Goal: Task Accomplishment & Management: Use online tool/utility

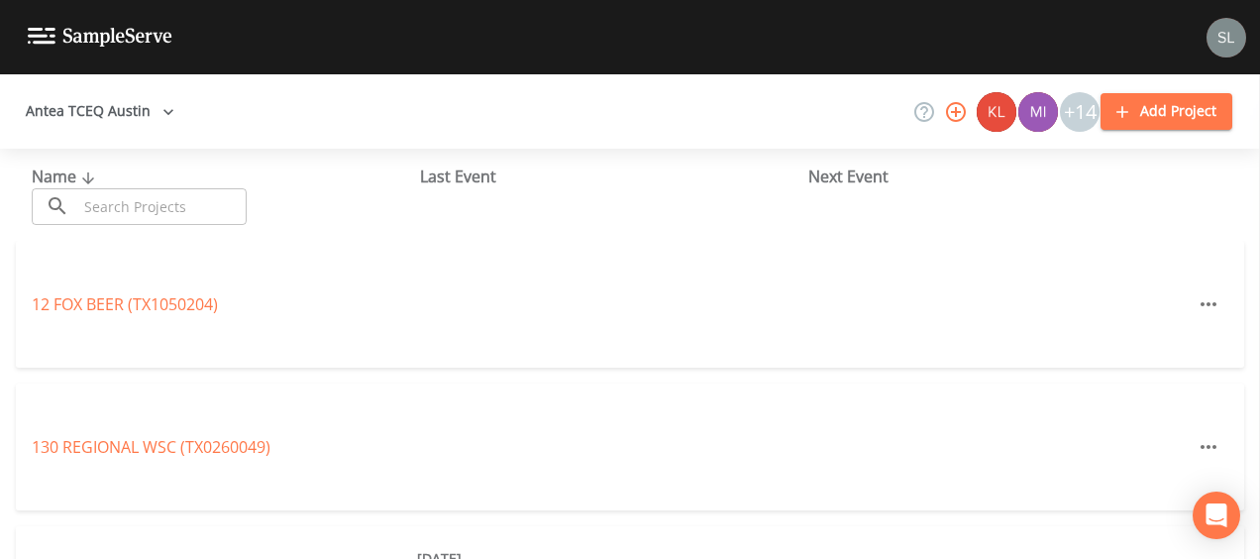
click at [183, 210] on input "text" at bounding box center [161, 206] width 169 height 37
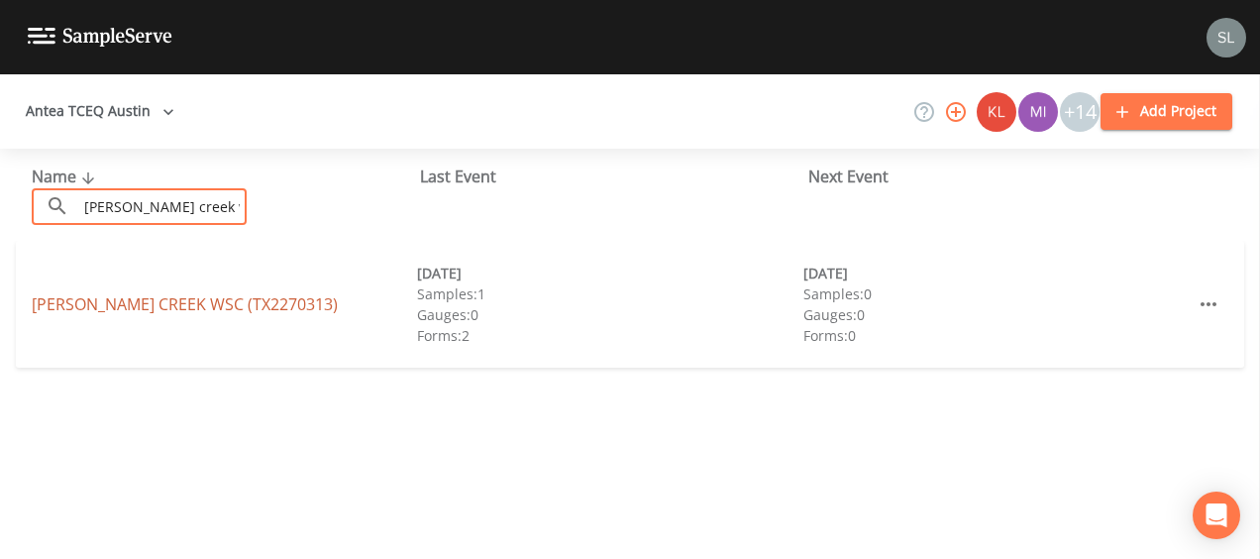
type input "[PERSON_NAME] creek wsc"
click at [176, 296] on link "[PERSON_NAME][GEOGRAPHIC_DATA] (TX2270313)" at bounding box center [185, 304] width 306 height 22
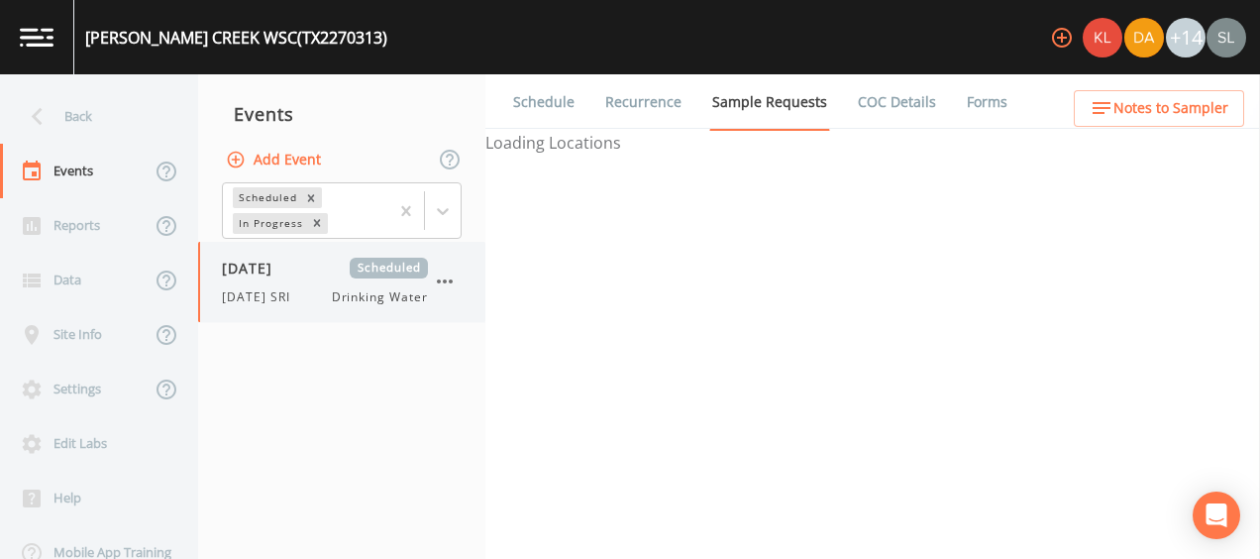
click at [301, 293] on span "[DATE] SRI" at bounding box center [262, 297] width 80 height 18
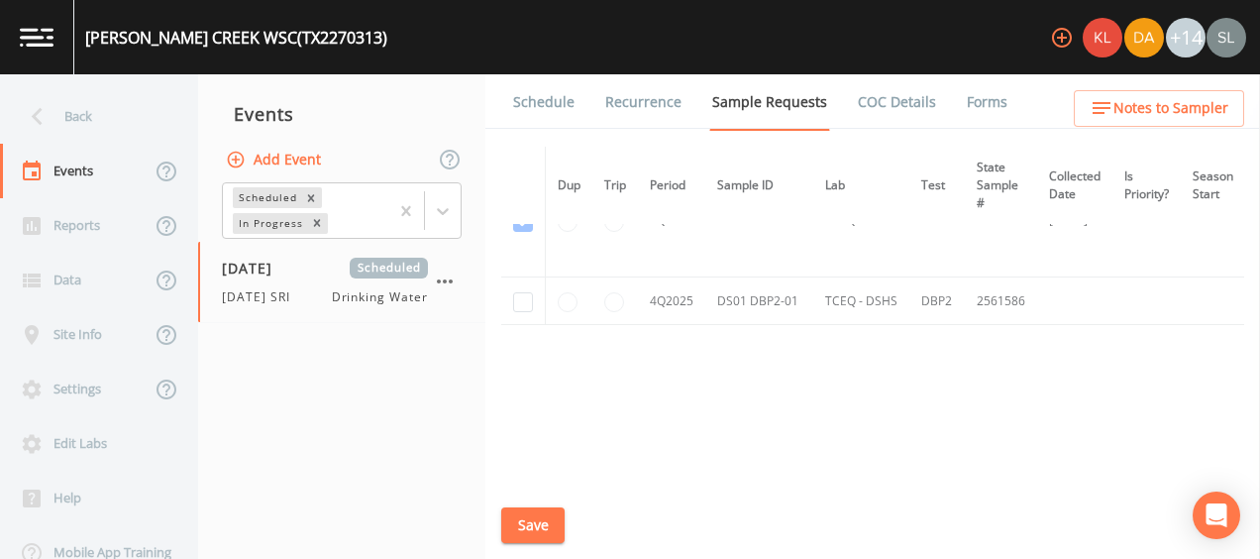
scroll to position [977, 0]
click at [527, 293] on input "checkbox" at bounding box center [523, 298] width 20 height 20
checkbox input "true"
click at [550, 519] on button "Save" at bounding box center [532, 525] width 63 height 37
